Goal: Browse casually

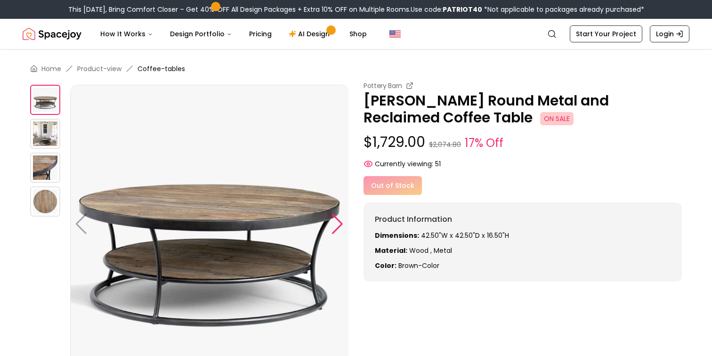
click at [339, 222] on div at bounding box center [337, 224] width 13 height 21
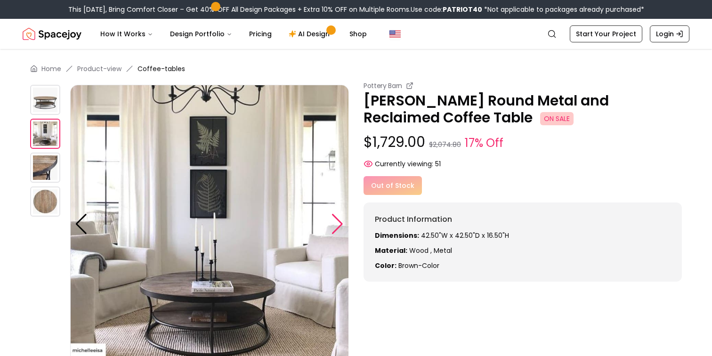
click at [339, 222] on div at bounding box center [337, 224] width 13 height 21
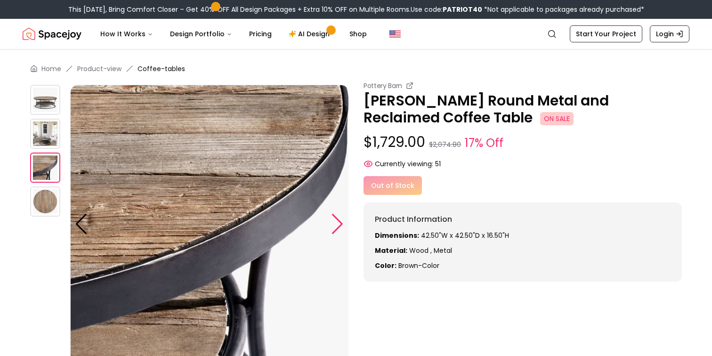
click at [339, 222] on div at bounding box center [337, 224] width 13 height 21
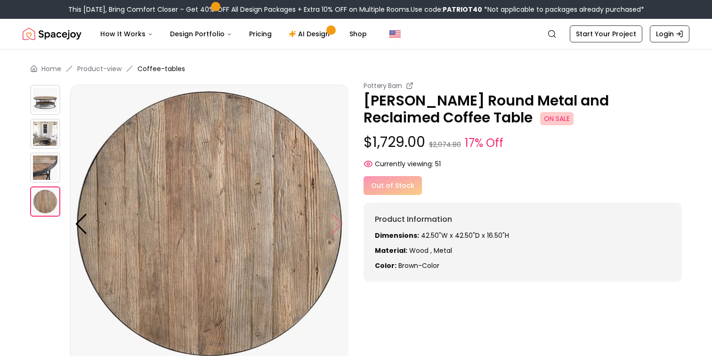
click at [339, 222] on img at bounding box center [209, 224] width 279 height 279
click at [44, 97] on img at bounding box center [45, 100] width 30 height 30
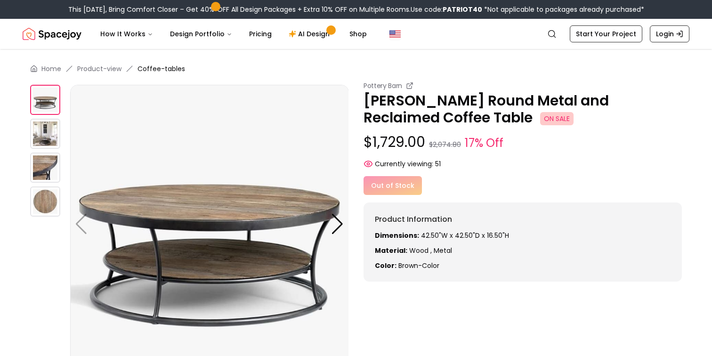
click at [47, 127] on img at bounding box center [45, 134] width 30 height 30
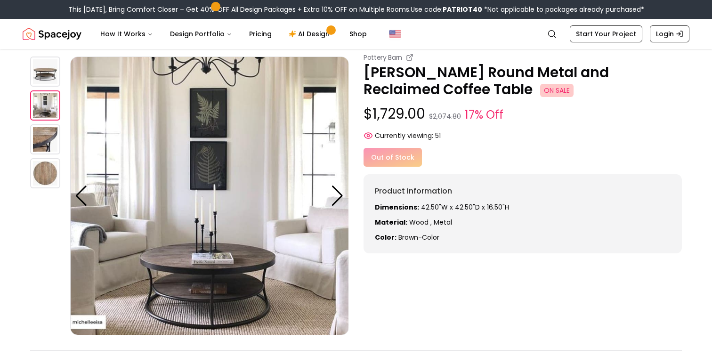
scroll to position [34, 0]
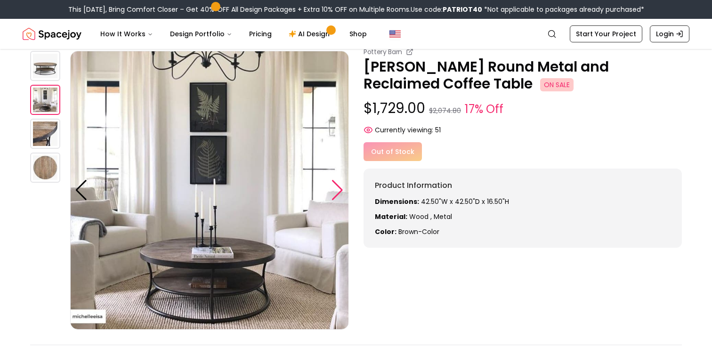
click at [338, 182] on div at bounding box center [337, 190] width 13 height 21
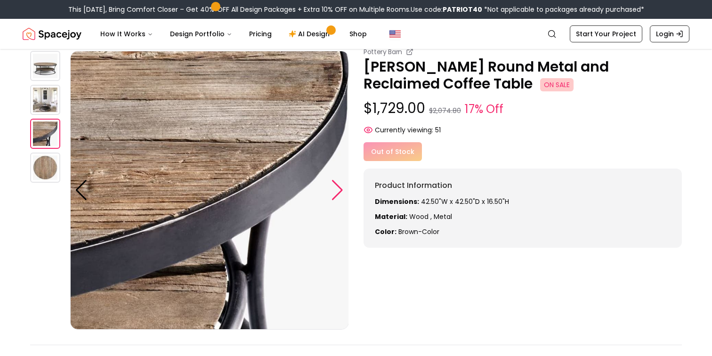
click at [338, 184] on div at bounding box center [337, 190] width 13 height 21
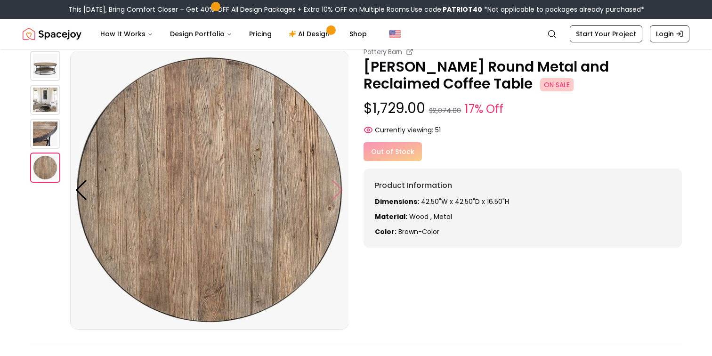
click at [338, 184] on img at bounding box center [209, 190] width 279 height 279
